Goal: Information Seeking & Learning: Learn about a topic

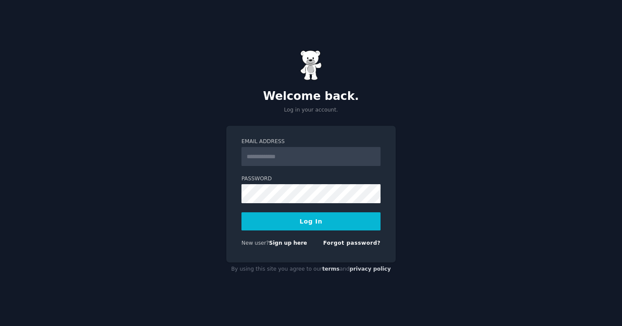
click at [325, 158] on input "Email Address" at bounding box center [310, 156] width 139 height 19
click at [327, 152] on input "Email Address" at bounding box center [310, 156] width 139 height 19
type input "**********"
click at [320, 223] on button "Log In" at bounding box center [310, 221] width 139 height 18
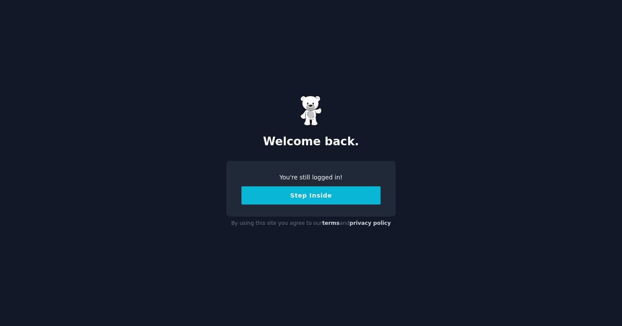
click at [332, 197] on button "Step Inside" at bounding box center [310, 195] width 139 height 18
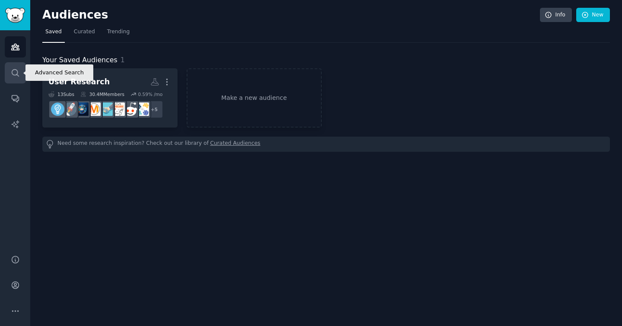
click at [15, 71] on icon "Sidebar" at bounding box center [15, 72] width 9 height 9
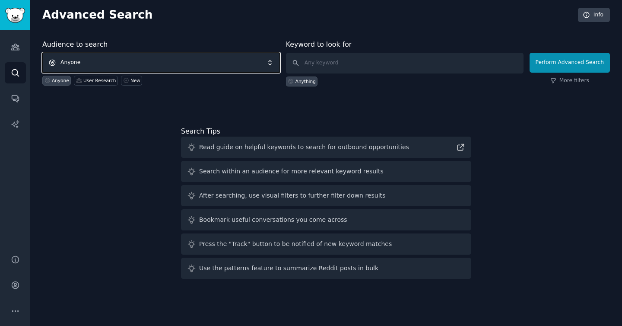
click at [142, 61] on span "Anyone" at bounding box center [161, 63] width 238 height 20
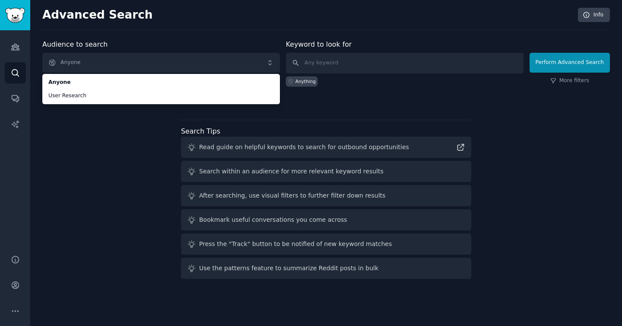
click at [157, 39] on div "Audience to search Anyone Anyone User Research Anyone User Research New" at bounding box center [161, 62] width 238 height 47
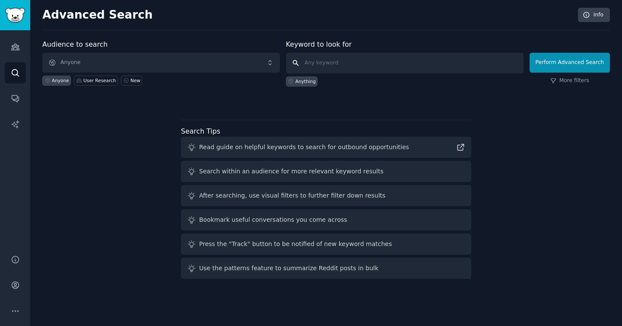
click at [332, 70] on input "text" at bounding box center [405, 63] width 238 height 21
drag, startPoint x: 339, startPoint y: 65, endPoint x: 294, endPoint y: 65, distance: 44.9
click at [294, 65] on input "couchsurfing singapore" at bounding box center [405, 63] width 238 height 21
type input "meet locals [GEOGRAPHIC_DATA]"
click button "Perform Advanced Search" at bounding box center [570, 63] width 80 height 20
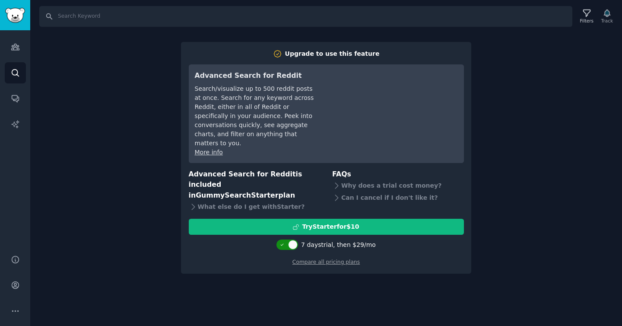
click at [286, 242] on div at bounding box center [283, 244] width 6 height 4
click at [288, 259] on div "Search Filters Track Upgrade to use this feature Advanced Search for Reddit Sea…" at bounding box center [326, 163] width 592 height 326
click at [173, 19] on input "Search" at bounding box center [305, 16] width 533 height 21
click at [286, 240] on div at bounding box center [283, 245] width 10 height 10
checkbox input "true"
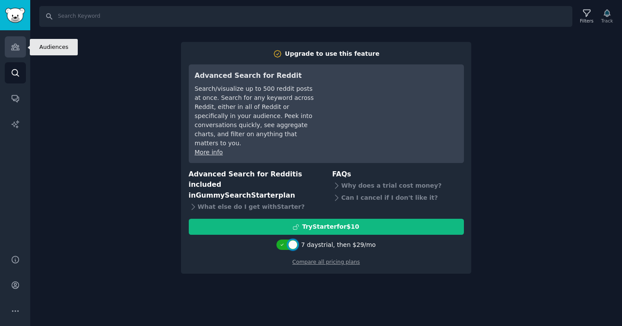
click at [12, 46] on icon "Sidebar" at bounding box center [15, 46] width 9 height 9
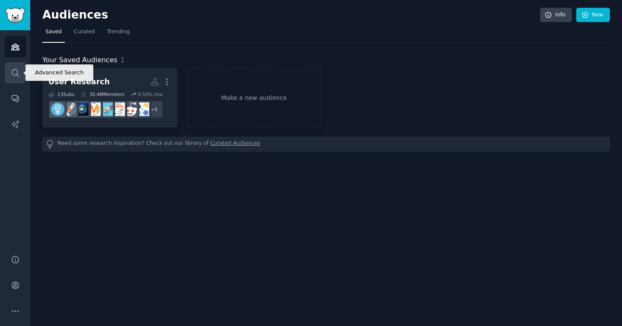
click at [16, 66] on link "Search" at bounding box center [15, 72] width 21 height 21
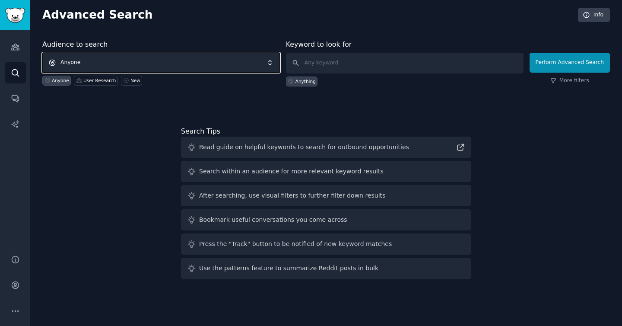
click at [84, 58] on span "Anyone" at bounding box center [161, 63] width 238 height 20
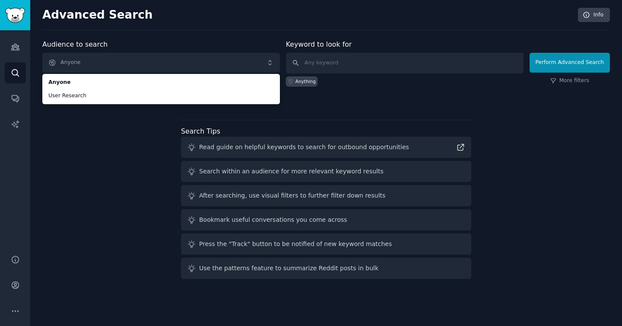
click at [63, 130] on div "Audience to search Anyone Anyone User Research Anyone User Research New Keyword…" at bounding box center [326, 160] width 568 height 243
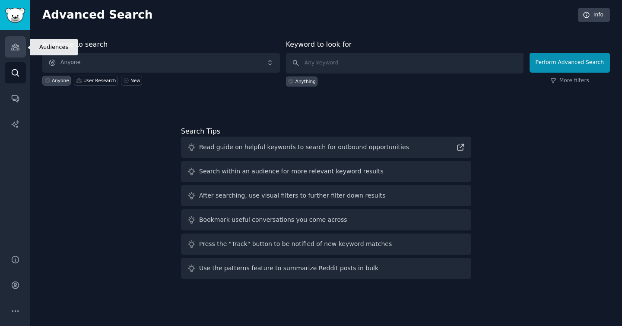
click at [12, 42] on icon "Sidebar" at bounding box center [15, 46] width 9 height 9
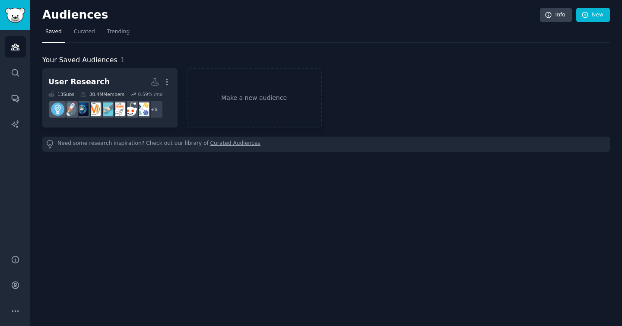
click at [20, 87] on div "Audiences Search Conversations AI Reports" at bounding box center [15, 137] width 30 height 214
click at [19, 96] on icon "Sidebar" at bounding box center [15, 98] width 9 height 9
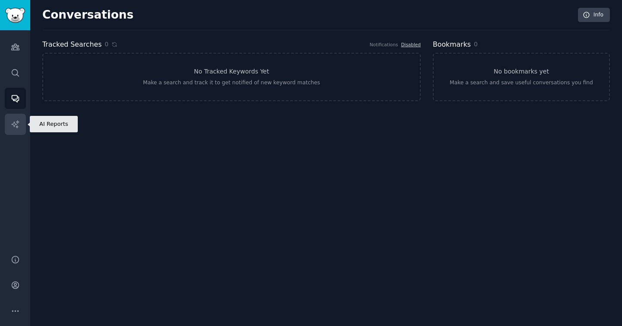
click at [14, 131] on link "AI Reports" at bounding box center [15, 124] width 21 height 21
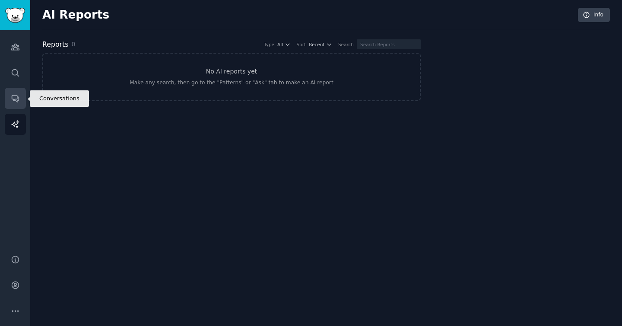
click at [14, 89] on link "Conversations" at bounding box center [15, 98] width 21 height 21
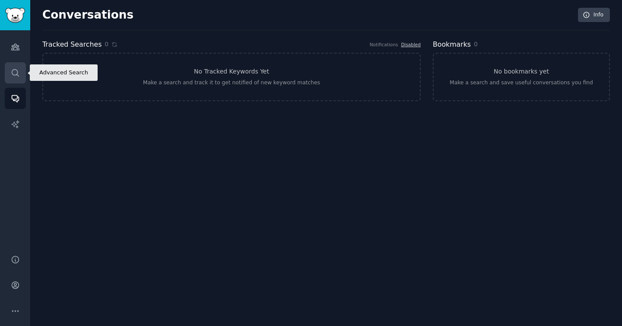
click at [16, 74] on icon "Sidebar" at bounding box center [15, 72] width 7 height 7
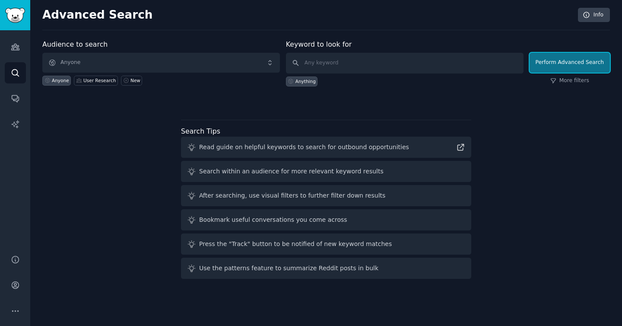
click at [564, 62] on button "Perform Advanced Search" at bounding box center [570, 63] width 80 height 20
click at [339, 63] on input "text" at bounding box center [405, 63] width 238 height 21
type input "c"
type input "[GEOGRAPHIC_DATA]"
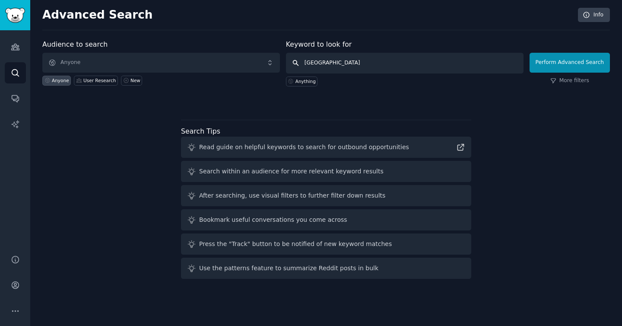
click button "Perform Advanced Search" at bounding box center [570, 63] width 80 height 20
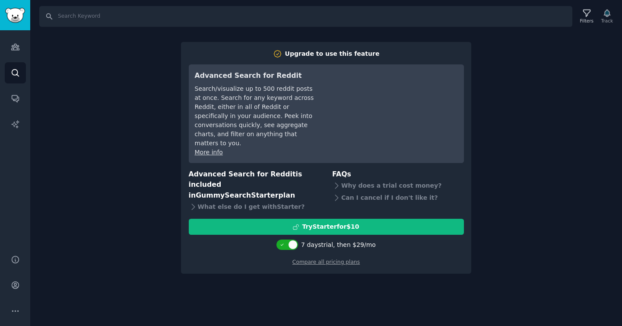
click at [128, 204] on div "Search Filters Track Upgrade to use this feature Advanced Search for Reddit Sea…" at bounding box center [326, 163] width 592 height 326
click at [21, 257] on link "Help" at bounding box center [15, 259] width 21 height 21
